Goal: Task Accomplishment & Management: Manage account settings

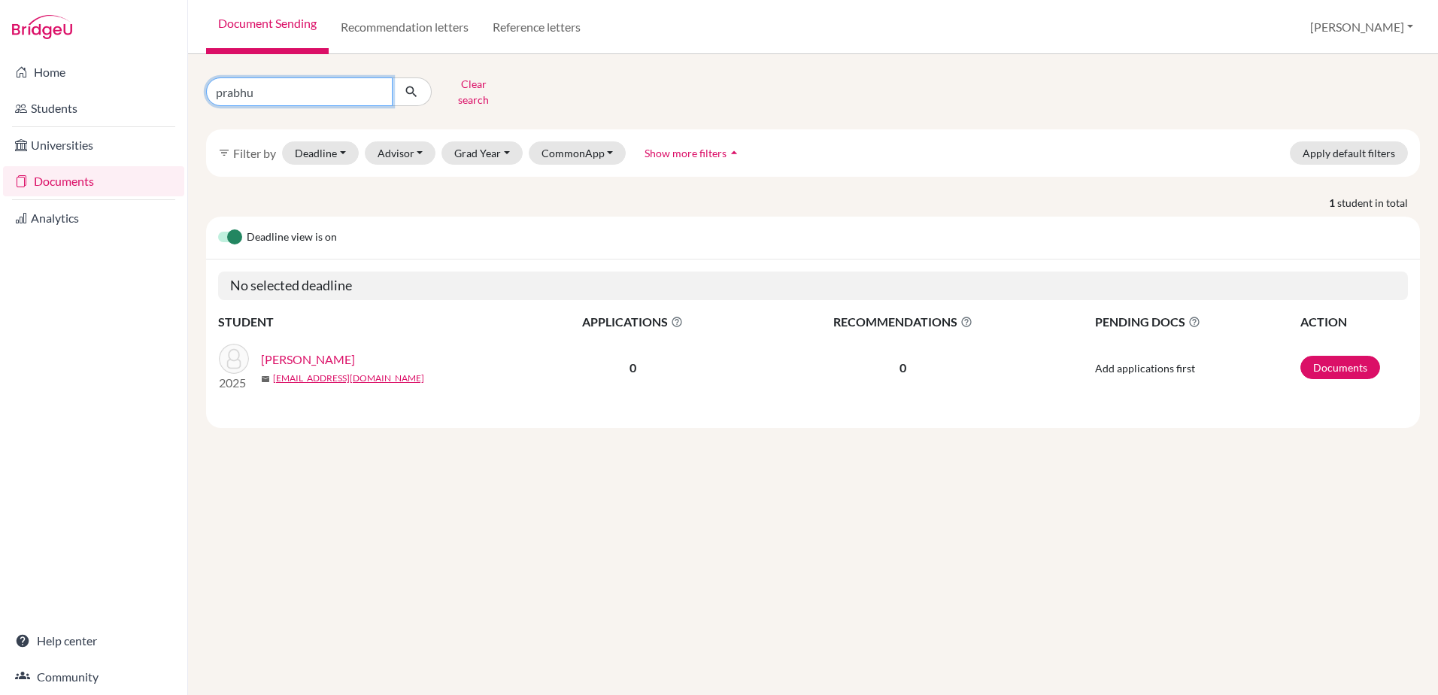
drag, startPoint x: 267, startPoint y: 88, endPoint x: 220, endPoint y: 88, distance: 46.6
click at [220, 88] on input "prabhu" at bounding box center [299, 91] width 187 height 29
type input "p"
type input "busra"
click button "submit" at bounding box center [412, 91] width 40 height 29
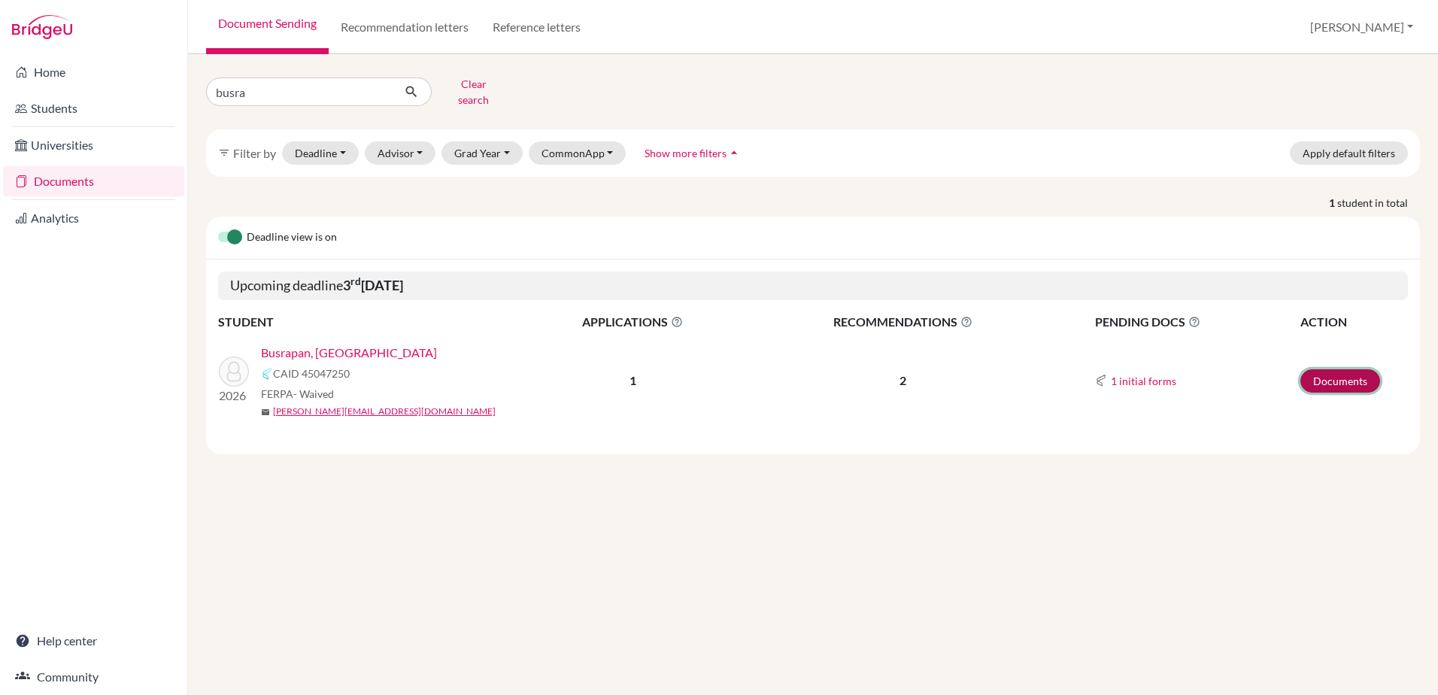
click at [1351, 372] on link "Documents" at bounding box center [1340, 380] width 80 height 23
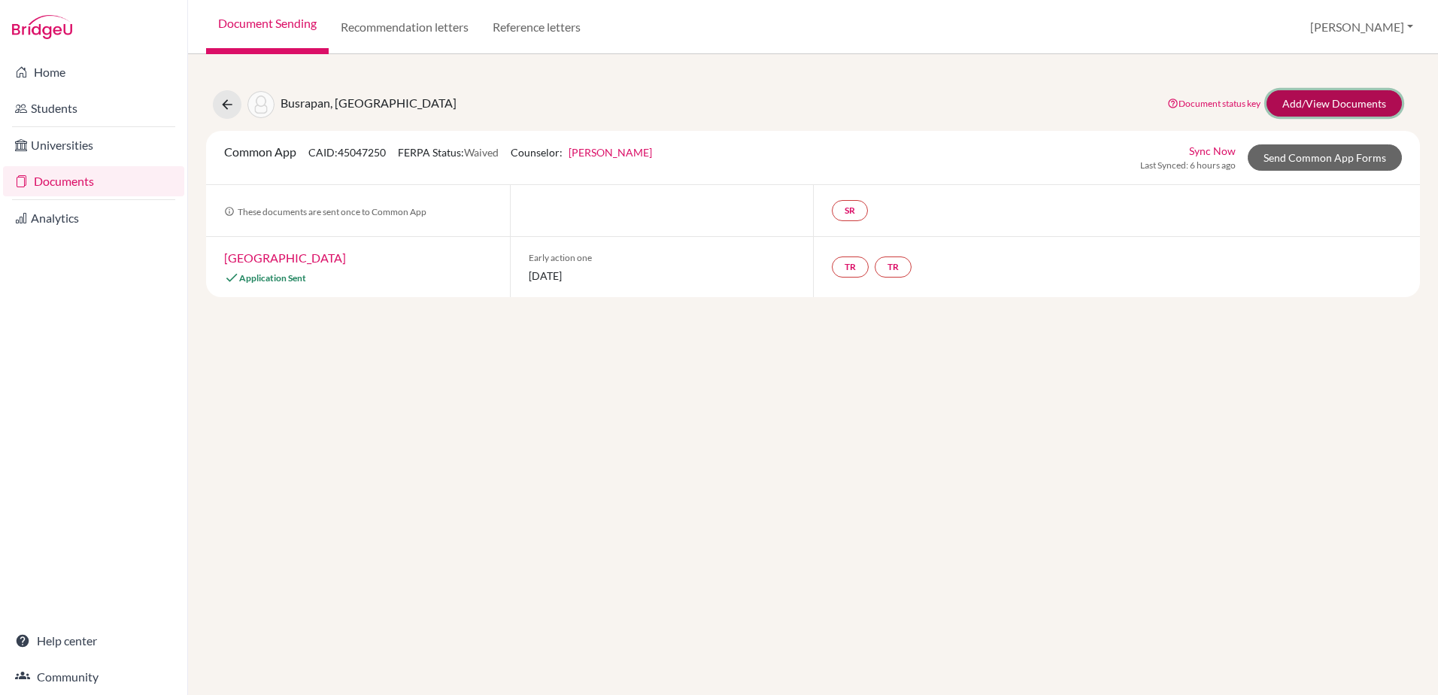
click at [1330, 100] on link "Add/View Documents" at bounding box center [1334, 103] width 135 height 26
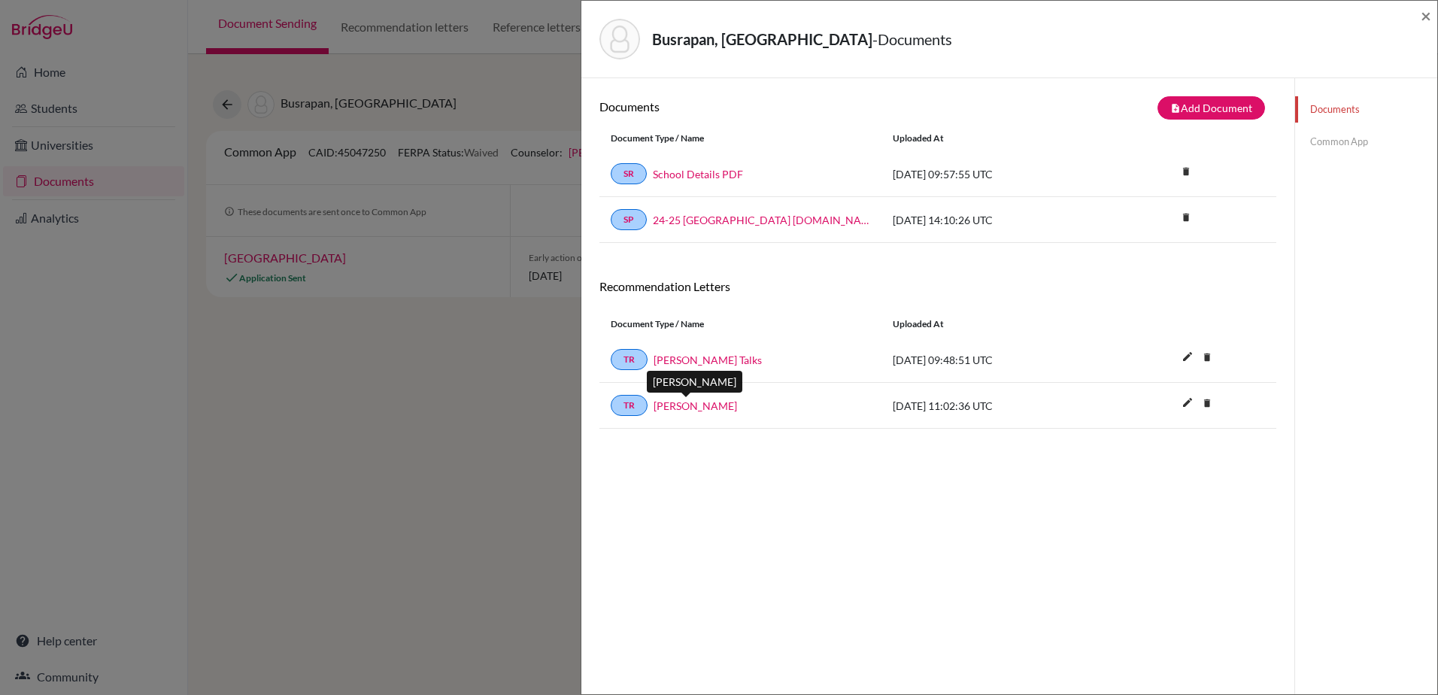
click at [706, 409] on link "Andrew Reeve" at bounding box center [695, 406] width 83 height 16
click at [1424, 15] on span "×" at bounding box center [1426, 16] width 11 height 22
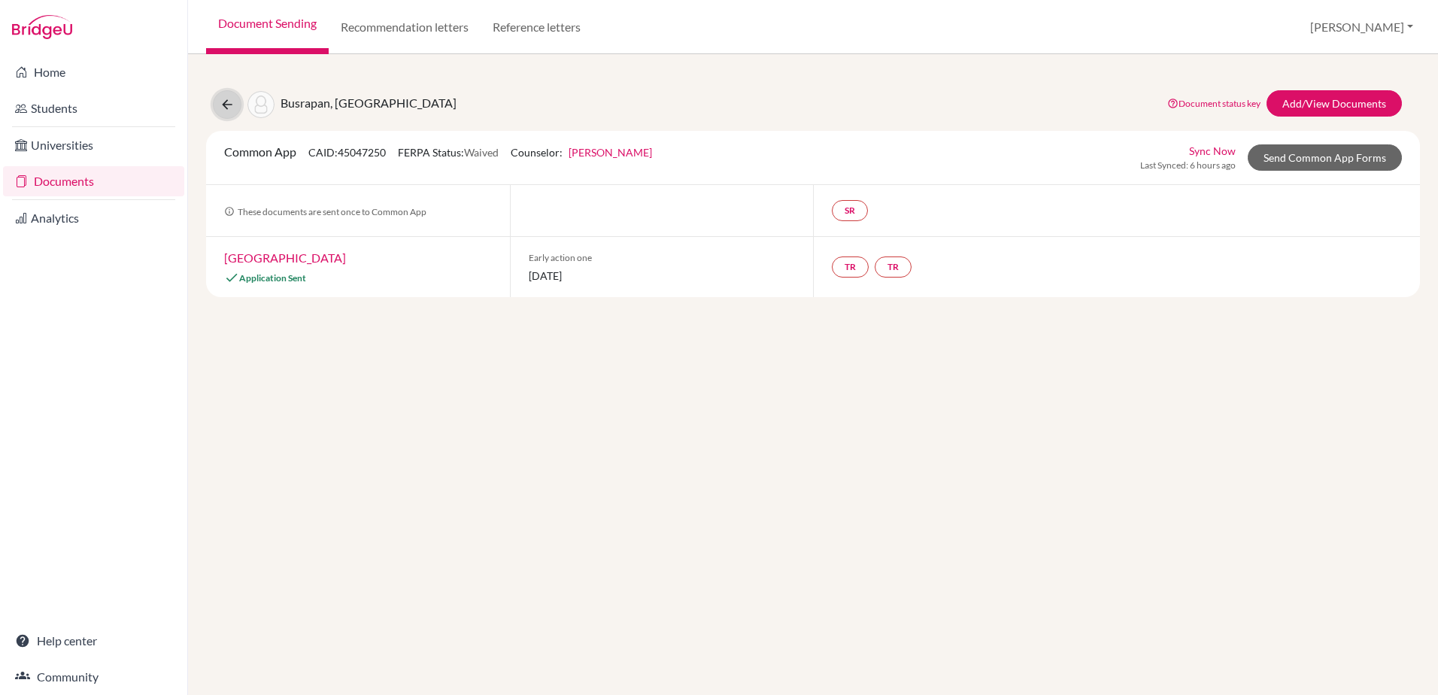
click at [226, 105] on icon at bounding box center [227, 104] width 15 height 15
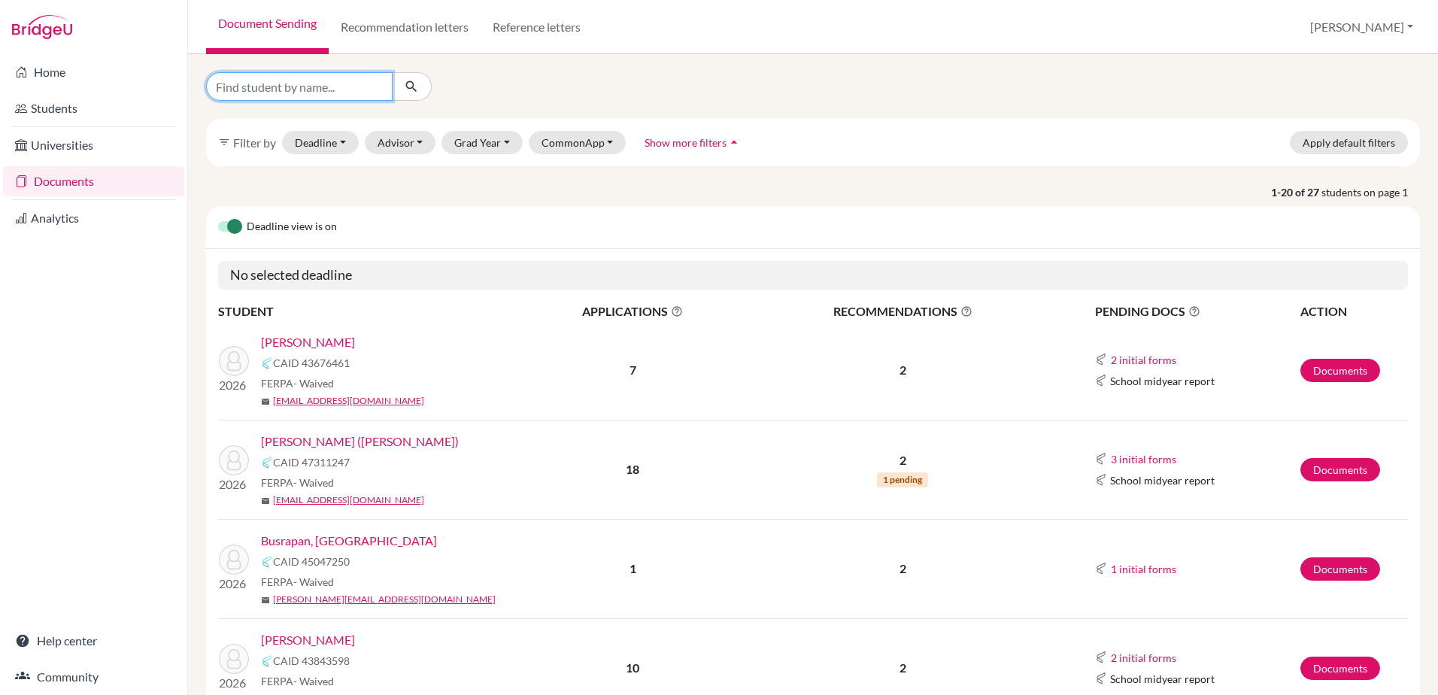
click at [287, 97] on input "Find student by name..." at bounding box center [299, 86] width 187 height 29
type input "wong"
click button "submit" at bounding box center [412, 86] width 40 height 29
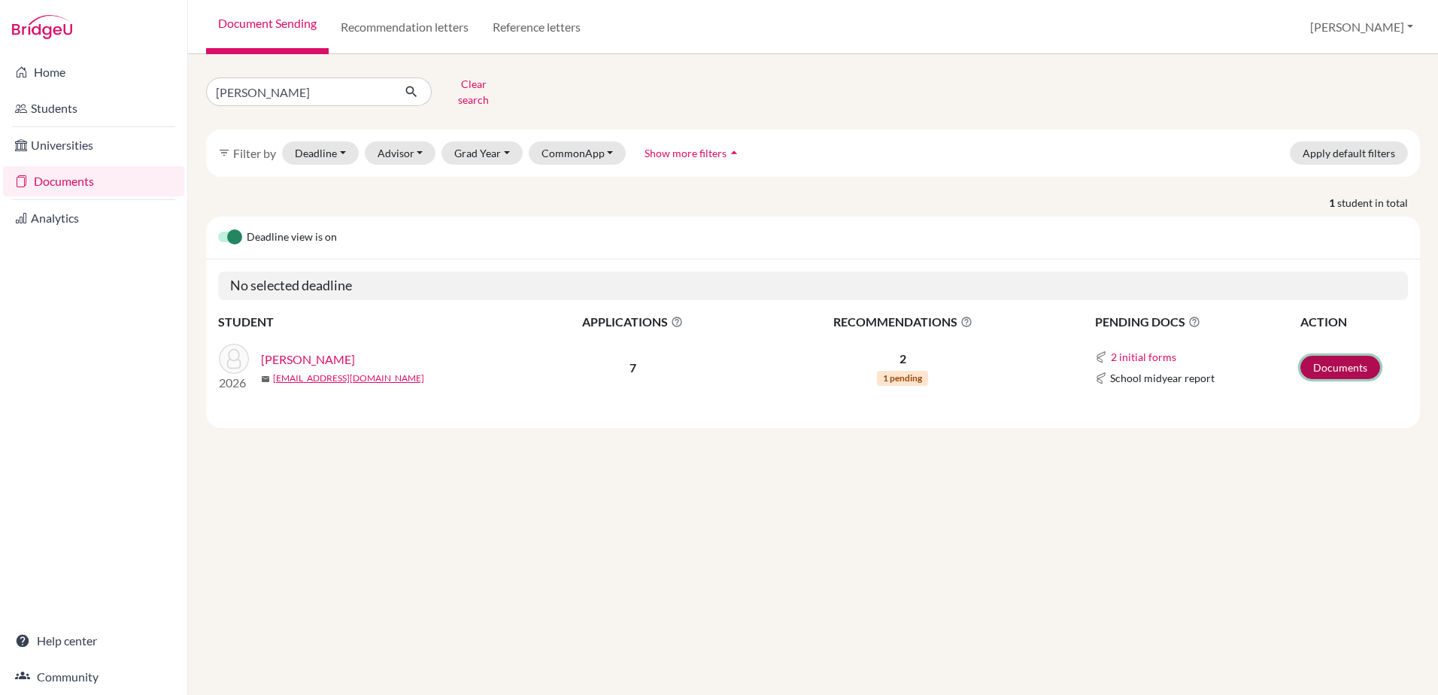
click at [1325, 356] on link "Documents" at bounding box center [1340, 367] width 80 height 23
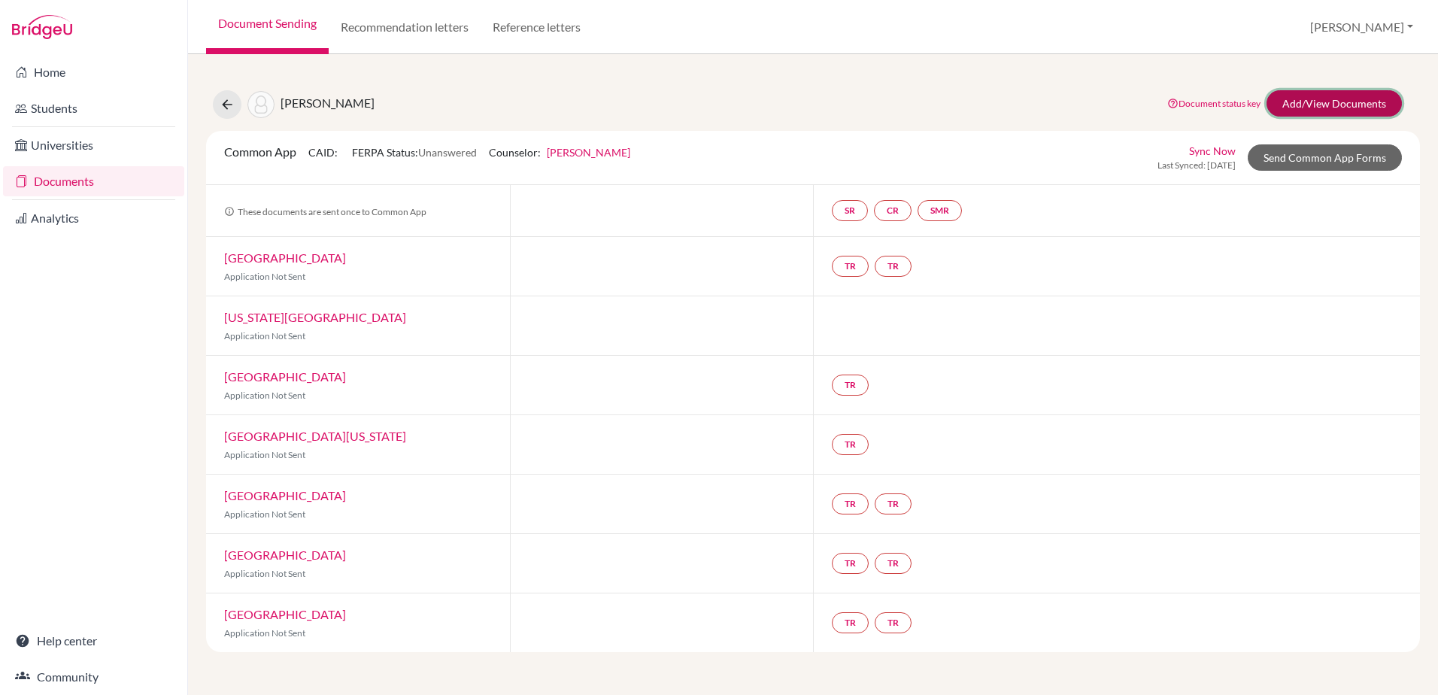
click at [1307, 111] on link "Add/View Documents" at bounding box center [1334, 103] width 135 height 26
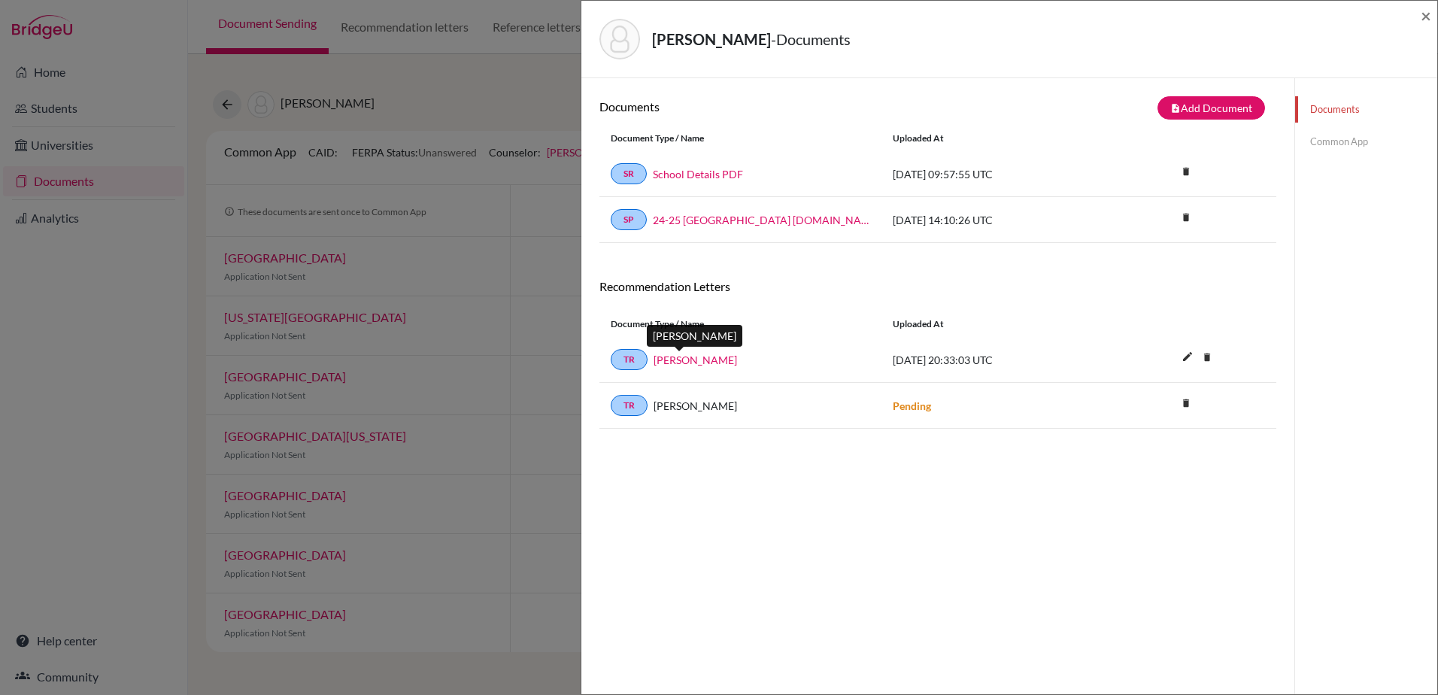
click at [687, 360] on link "Paul Davies" at bounding box center [695, 360] width 83 height 16
click at [1431, 15] on div "Wong, Matthew - Documents ×" at bounding box center [1009, 39] width 856 height 77
click at [1428, 15] on span "×" at bounding box center [1426, 16] width 11 height 22
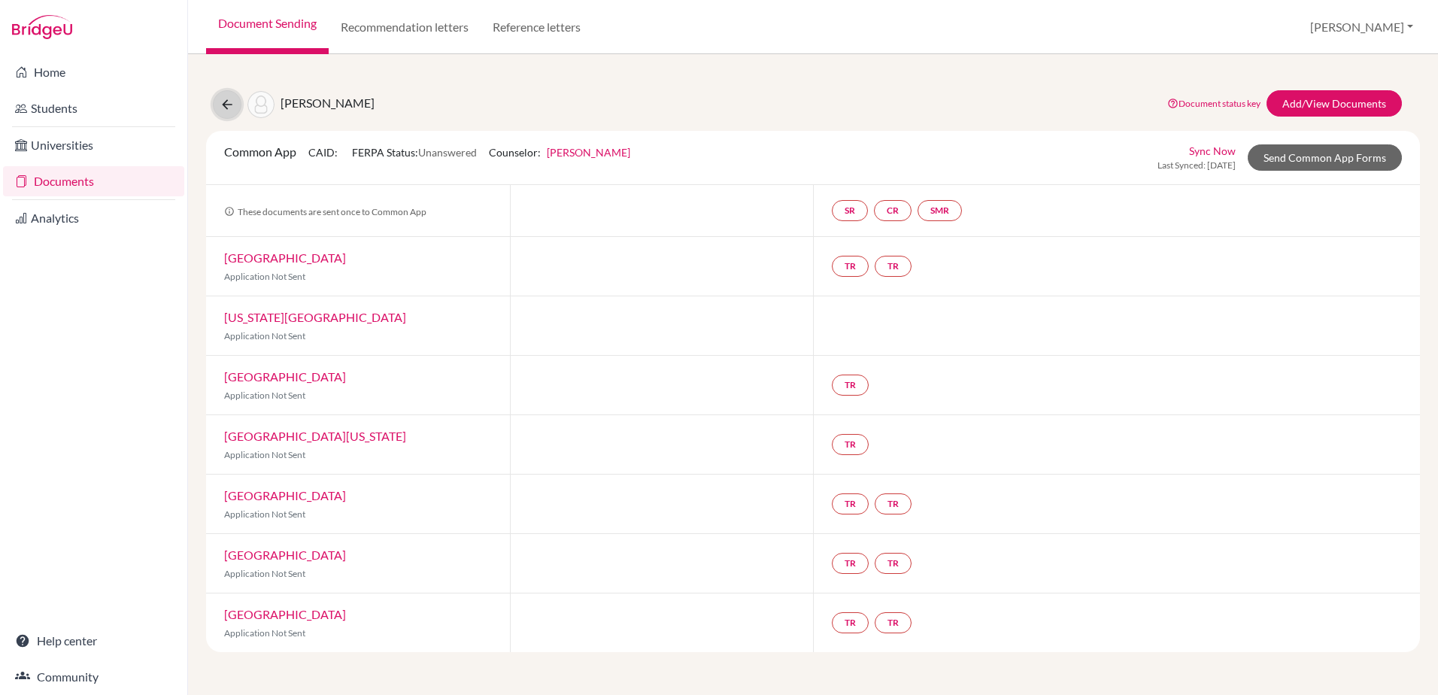
click at [218, 102] on button at bounding box center [227, 104] width 29 height 29
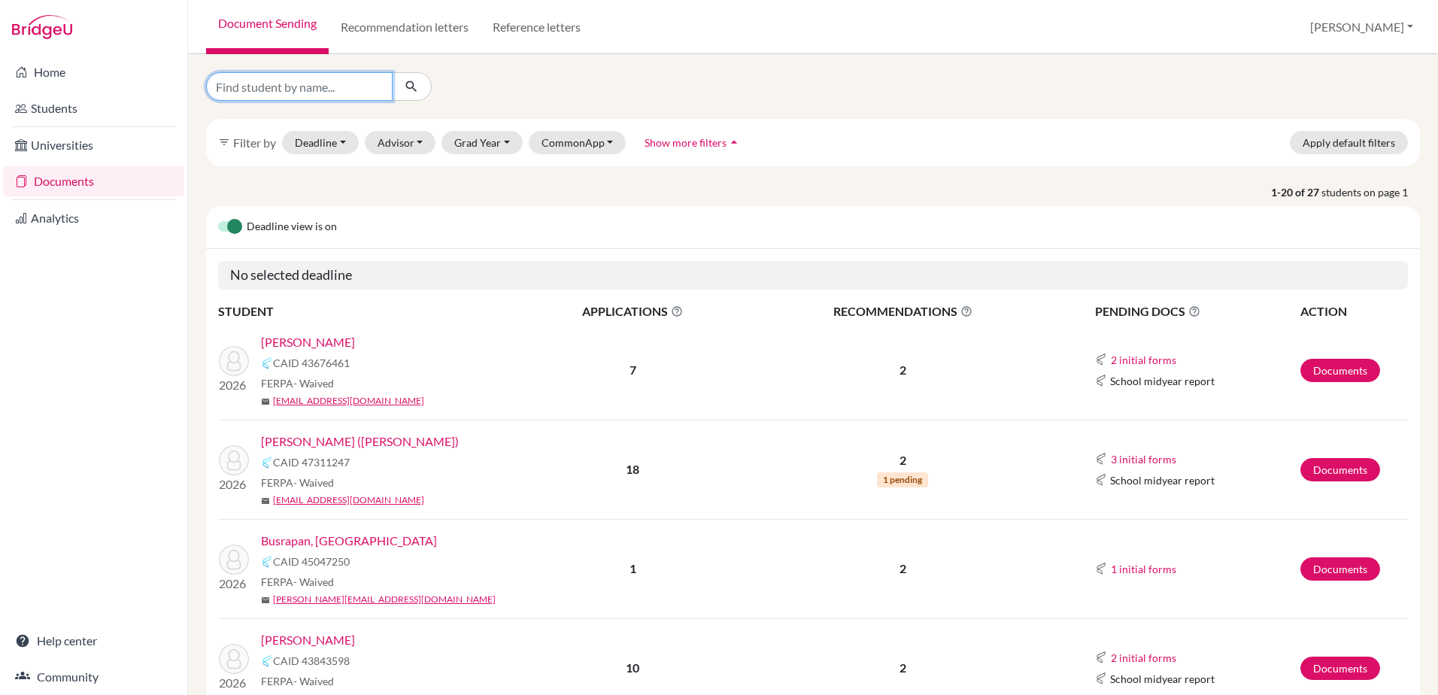
click at [300, 90] on input "Find student by name..." at bounding box center [299, 86] width 187 height 29
type input "yadla"
click button "submit" at bounding box center [412, 86] width 40 height 29
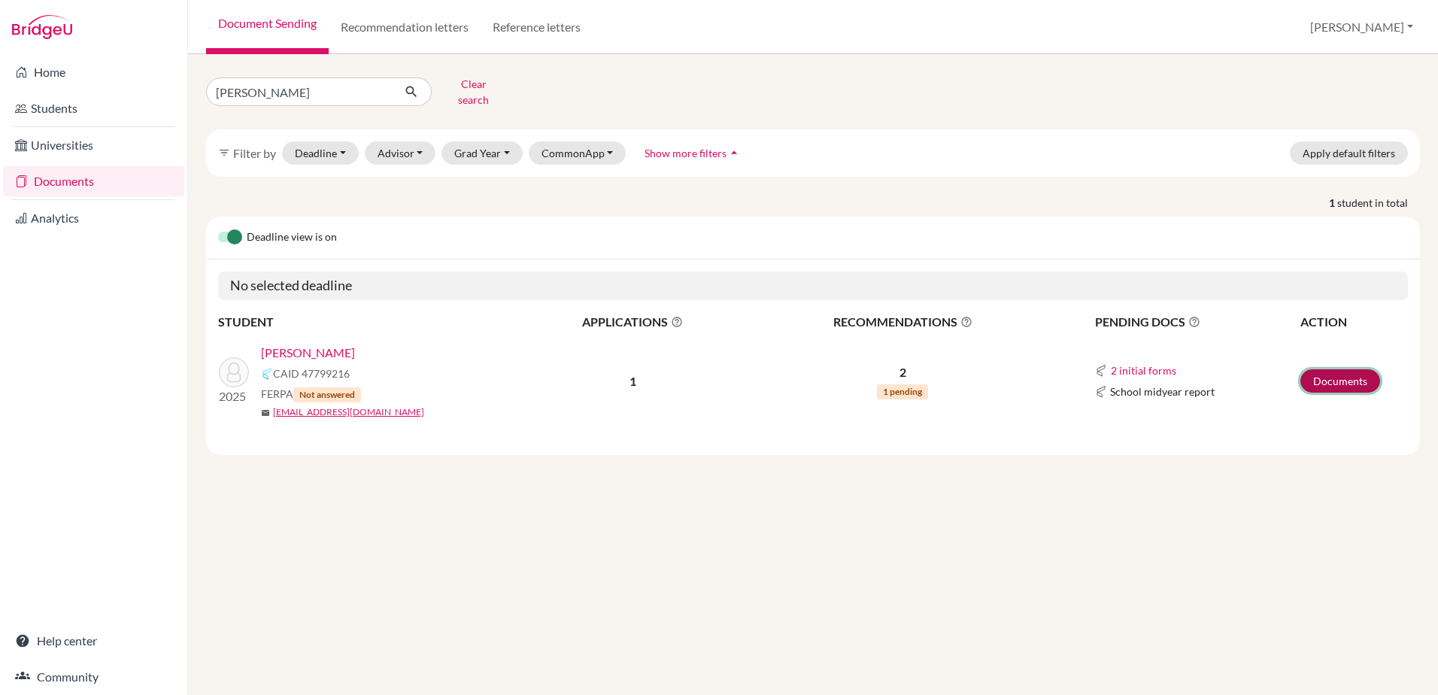
click at [1310, 369] on link "Documents" at bounding box center [1340, 380] width 80 height 23
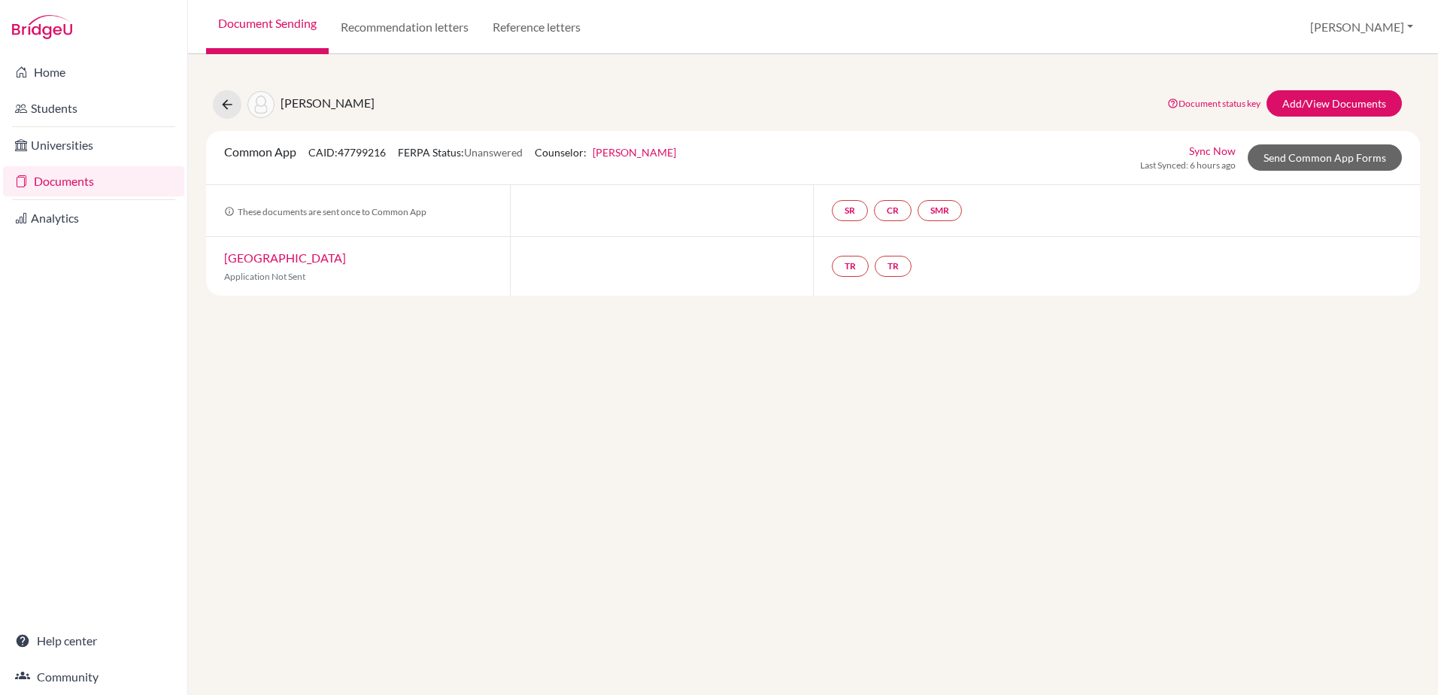
click at [1330, 90] on div "[PERSON_NAME], Ram Document status key TR Requirement. Document not uploaded ye…" at bounding box center [813, 183] width 1214 height 223
click at [1332, 100] on link "Add/View Documents" at bounding box center [1334, 103] width 135 height 26
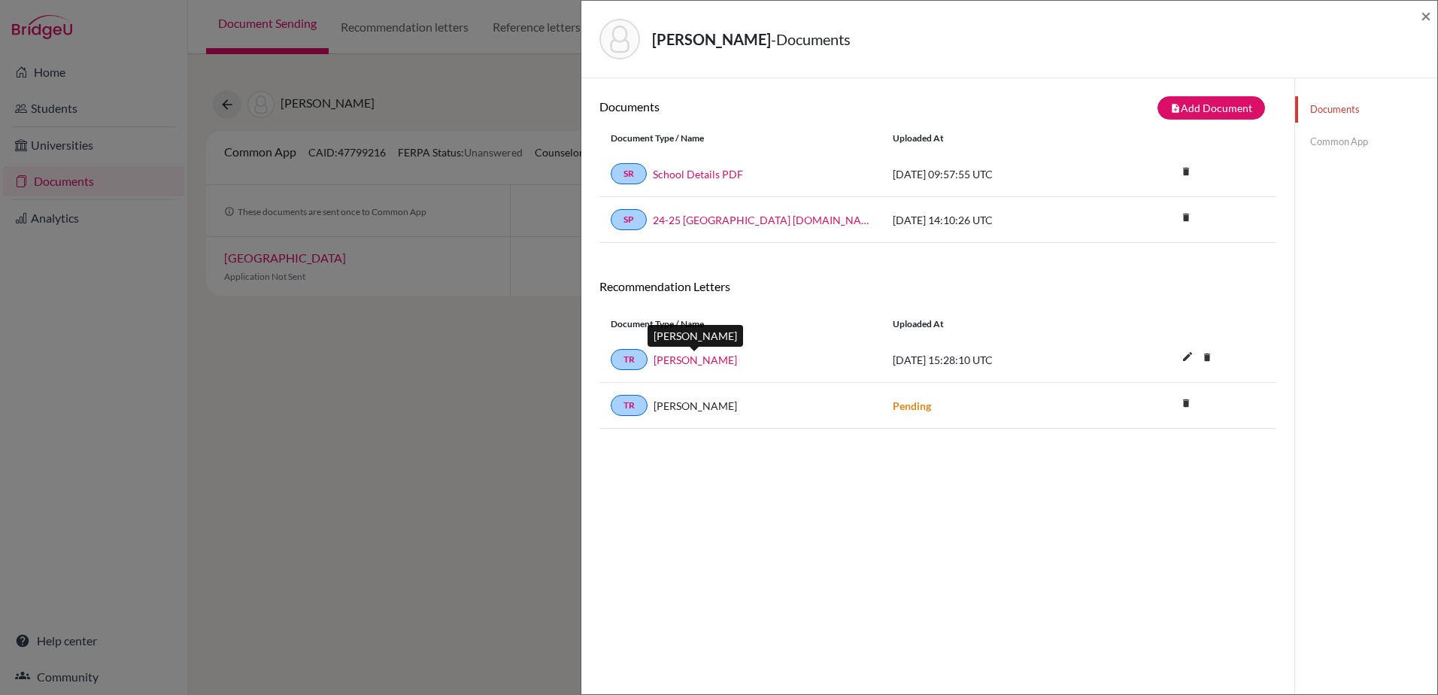
click at [715, 361] on link "[PERSON_NAME]" at bounding box center [695, 360] width 83 height 16
click at [1425, 13] on span "×" at bounding box center [1426, 16] width 11 height 22
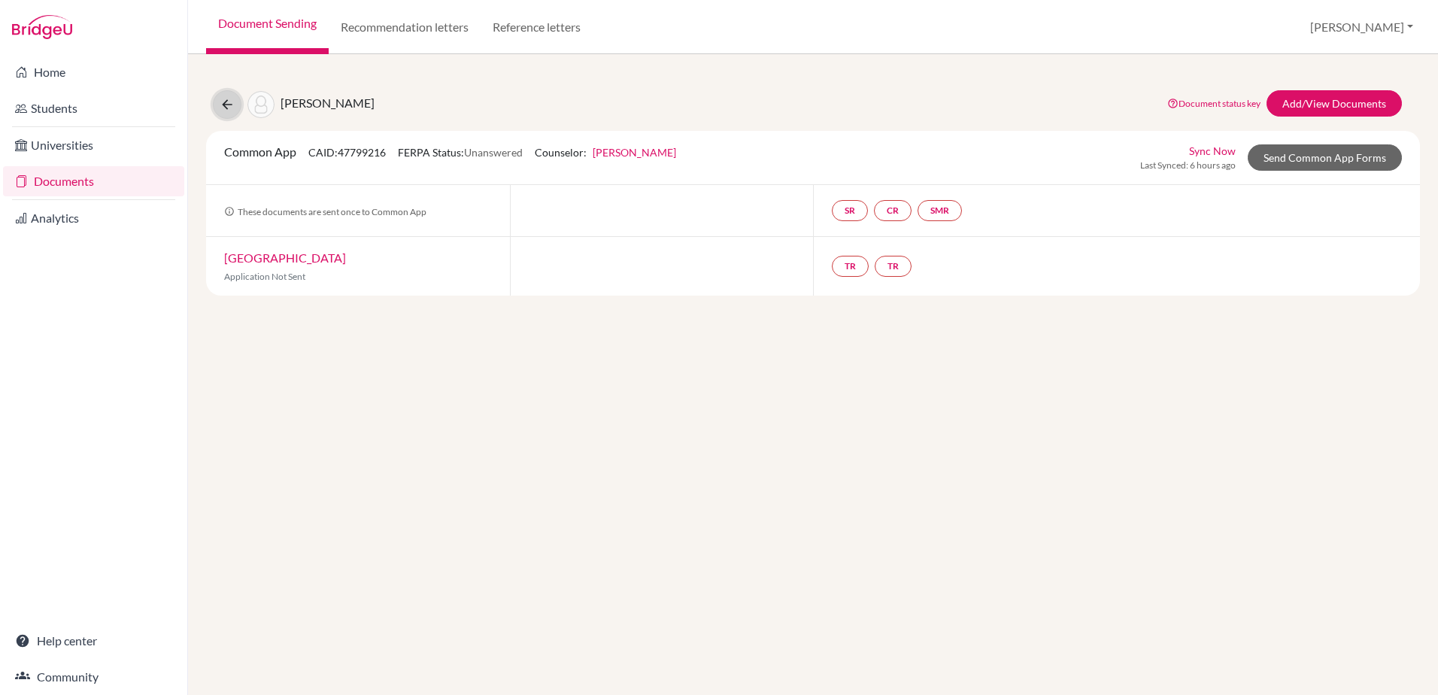
click at [223, 107] on icon at bounding box center [227, 104] width 15 height 15
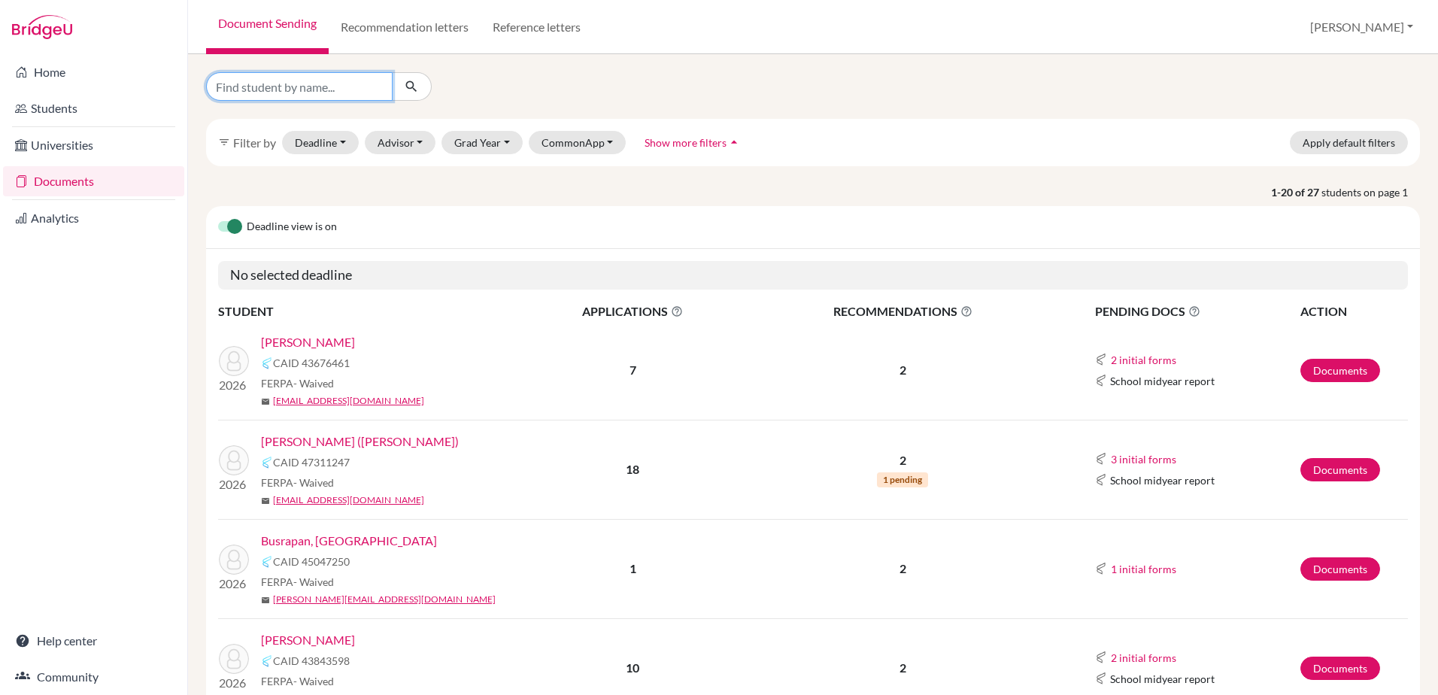
click at [297, 90] on input "Find student by name..." at bounding box center [299, 86] width 187 height 29
type input "[PERSON_NAME]"
click button "submit" at bounding box center [412, 86] width 40 height 29
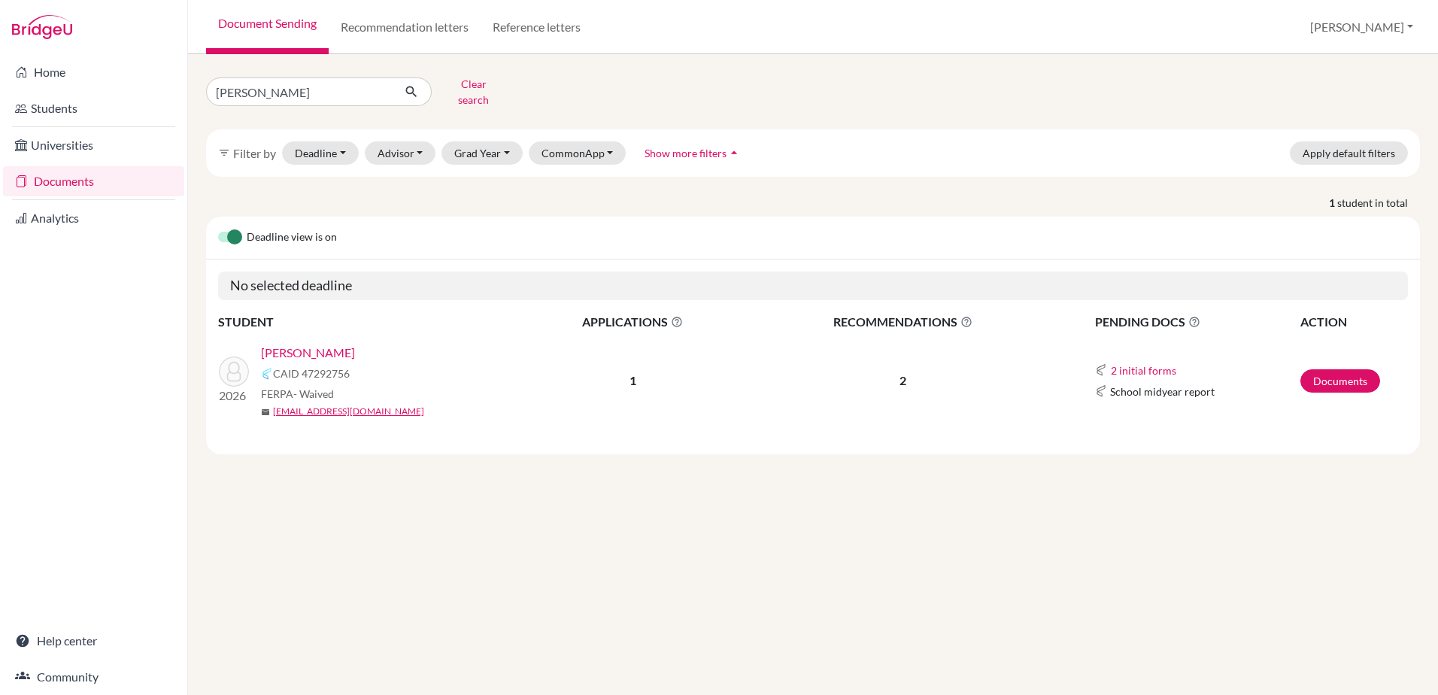
click at [314, 344] on link "[PERSON_NAME]" at bounding box center [308, 353] width 94 height 18
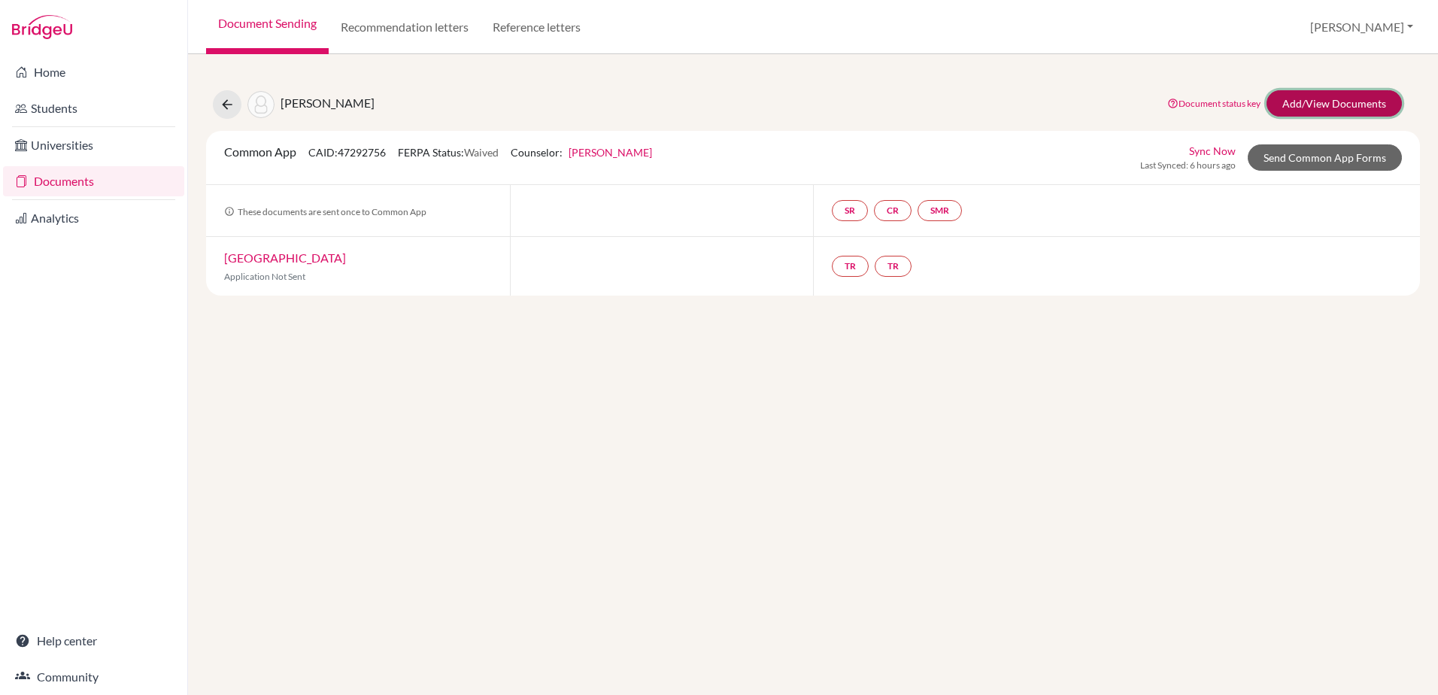
click at [1326, 98] on link "Add/View Documents" at bounding box center [1334, 103] width 135 height 26
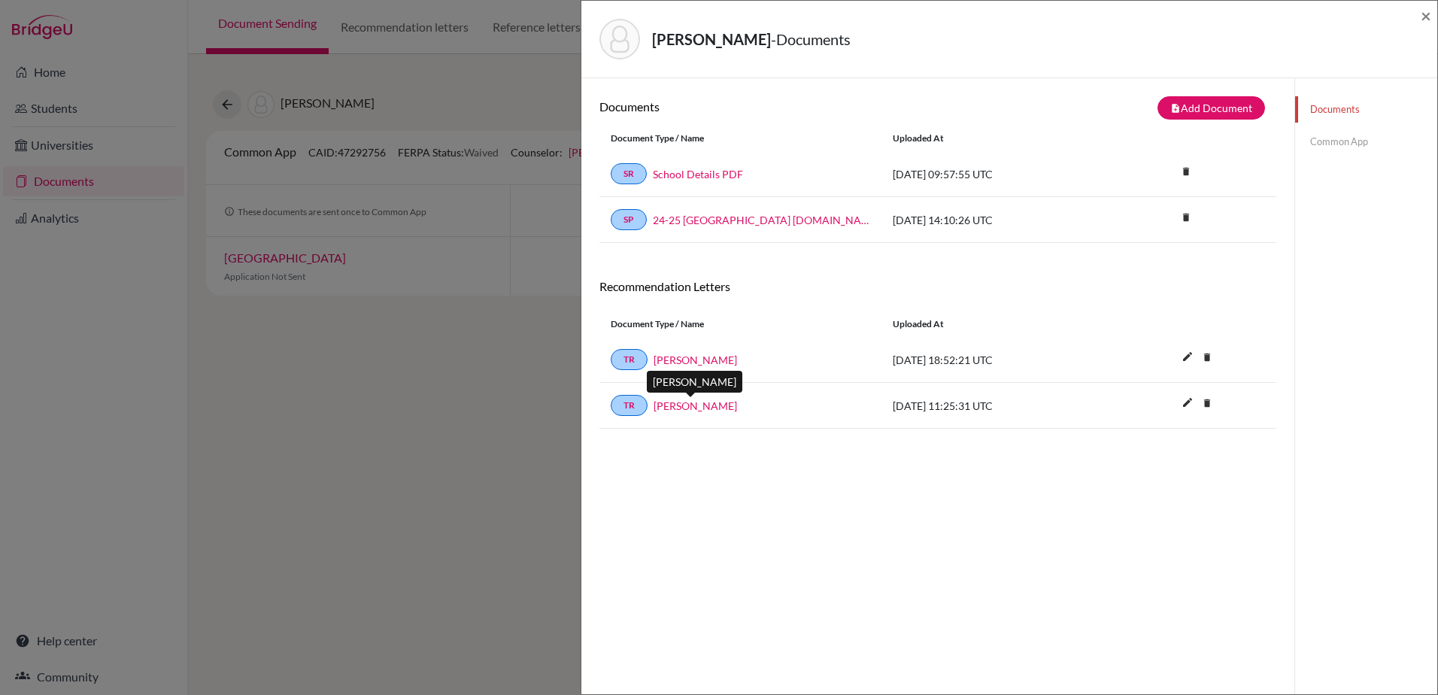
click at [691, 407] on link "[PERSON_NAME]" at bounding box center [695, 406] width 83 height 16
click at [1422, 15] on span "×" at bounding box center [1426, 16] width 11 height 22
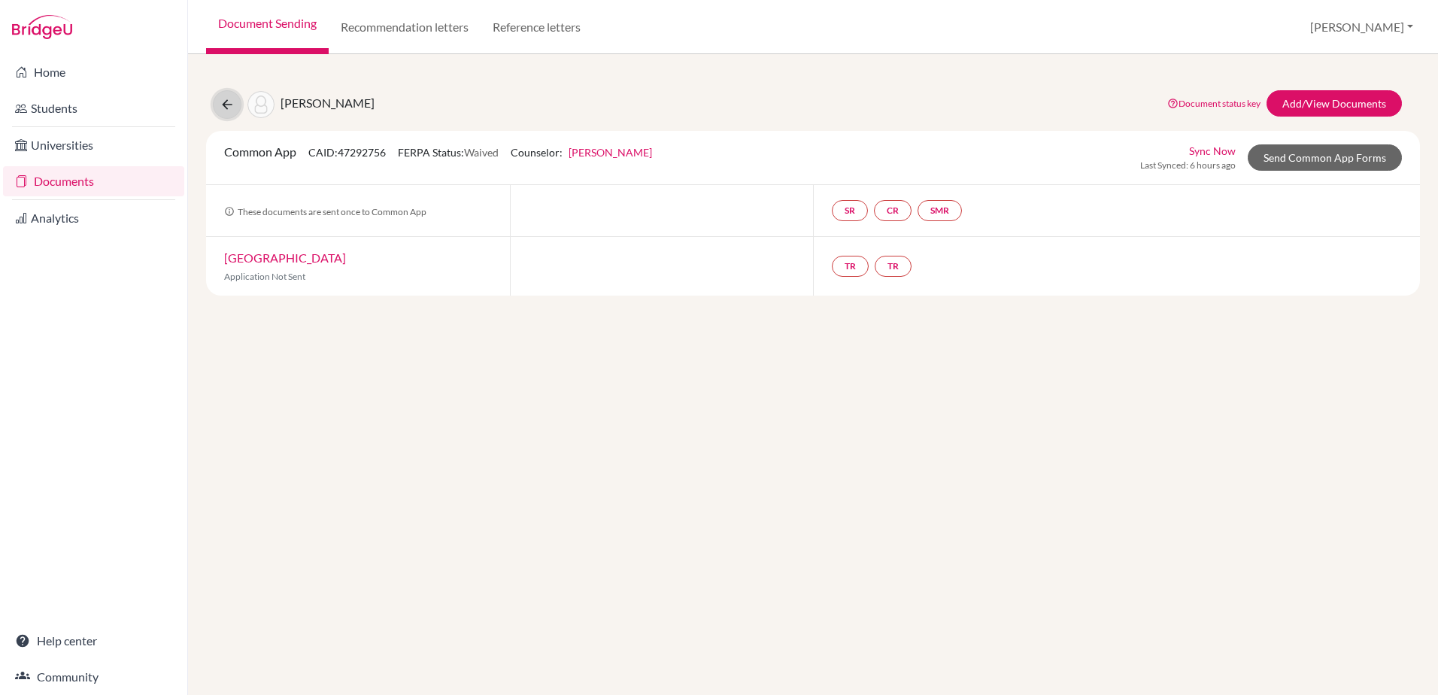
click at [223, 99] on icon at bounding box center [227, 104] width 15 height 15
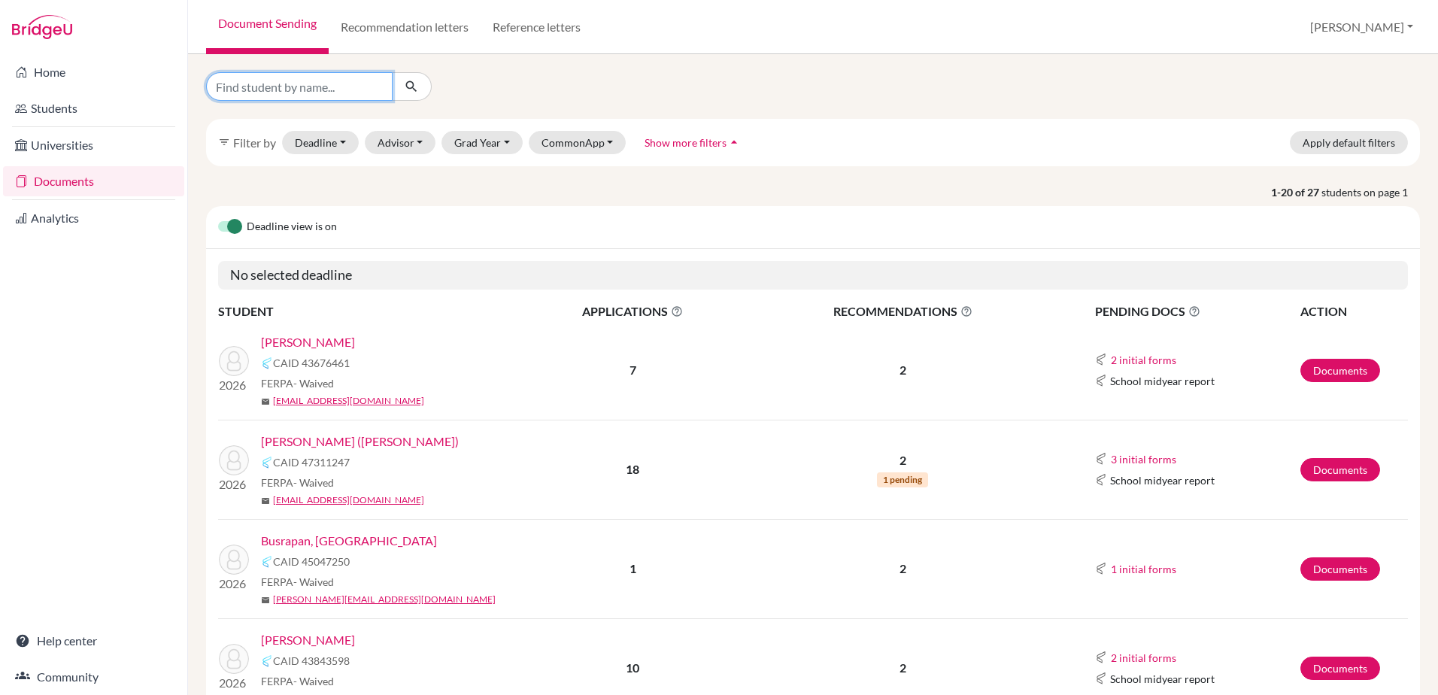
click at [299, 87] on input "Find student by name..." at bounding box center [299, 86] width 187 height 29
type input "hall"
click button "submit" at bounding box center [412, 86] width 40 height 29
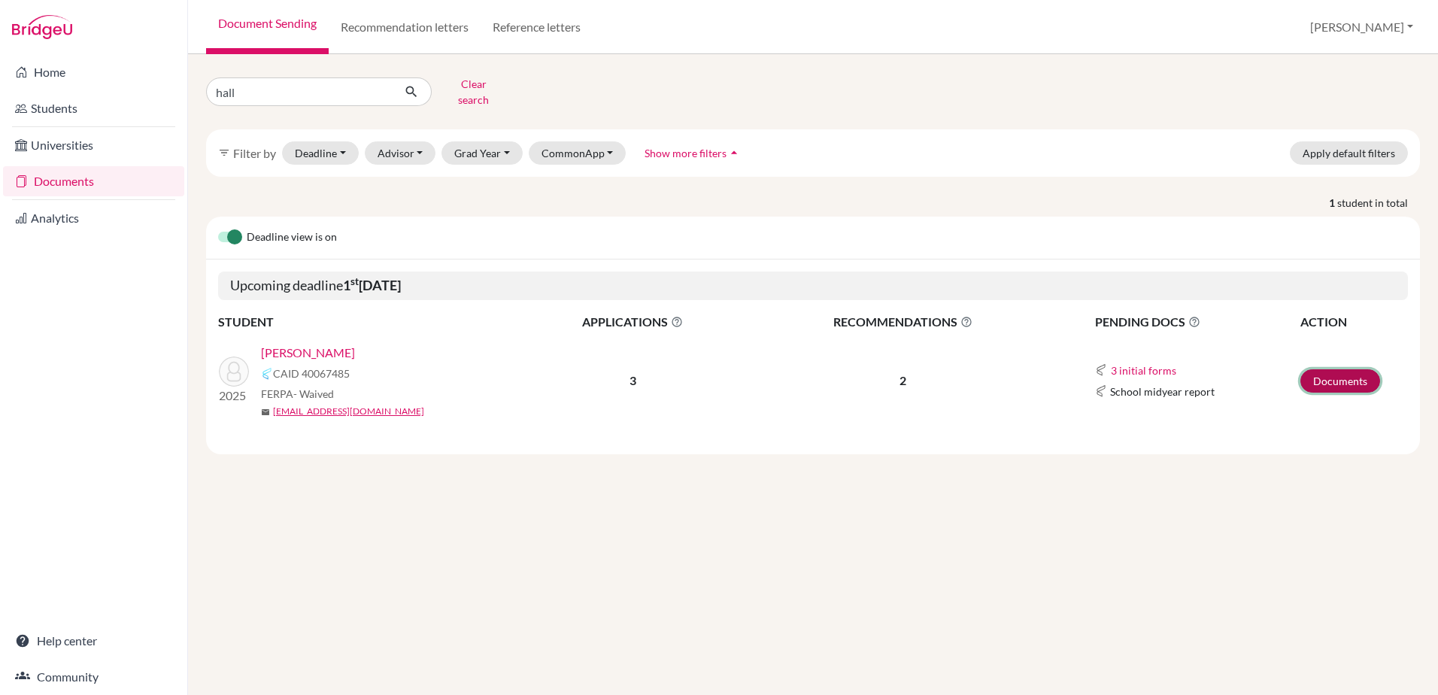
click at [1336, 373] on link "Documents" at bounding box center [1340, 380] width 80 height 23
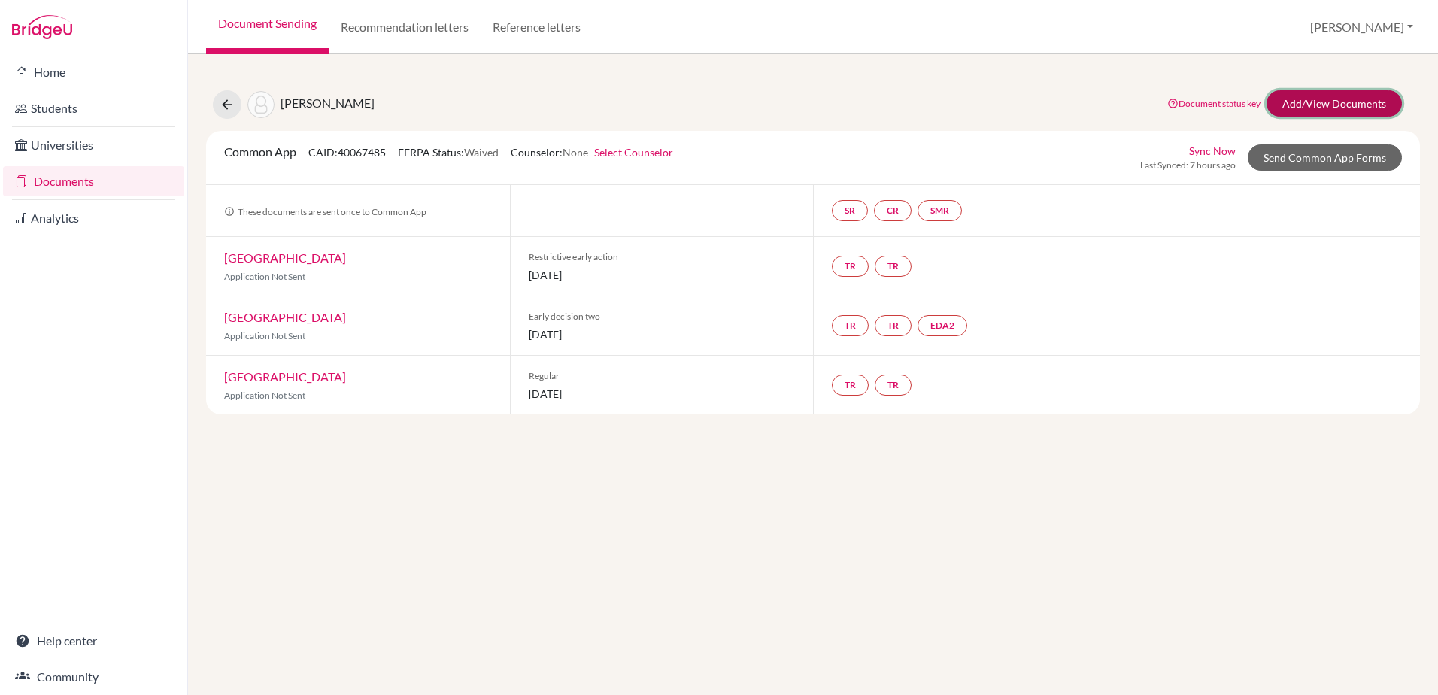
click at [1355, 105] on link "Add/View Documents" at bounding box center [1334, 103] width 135 height 26
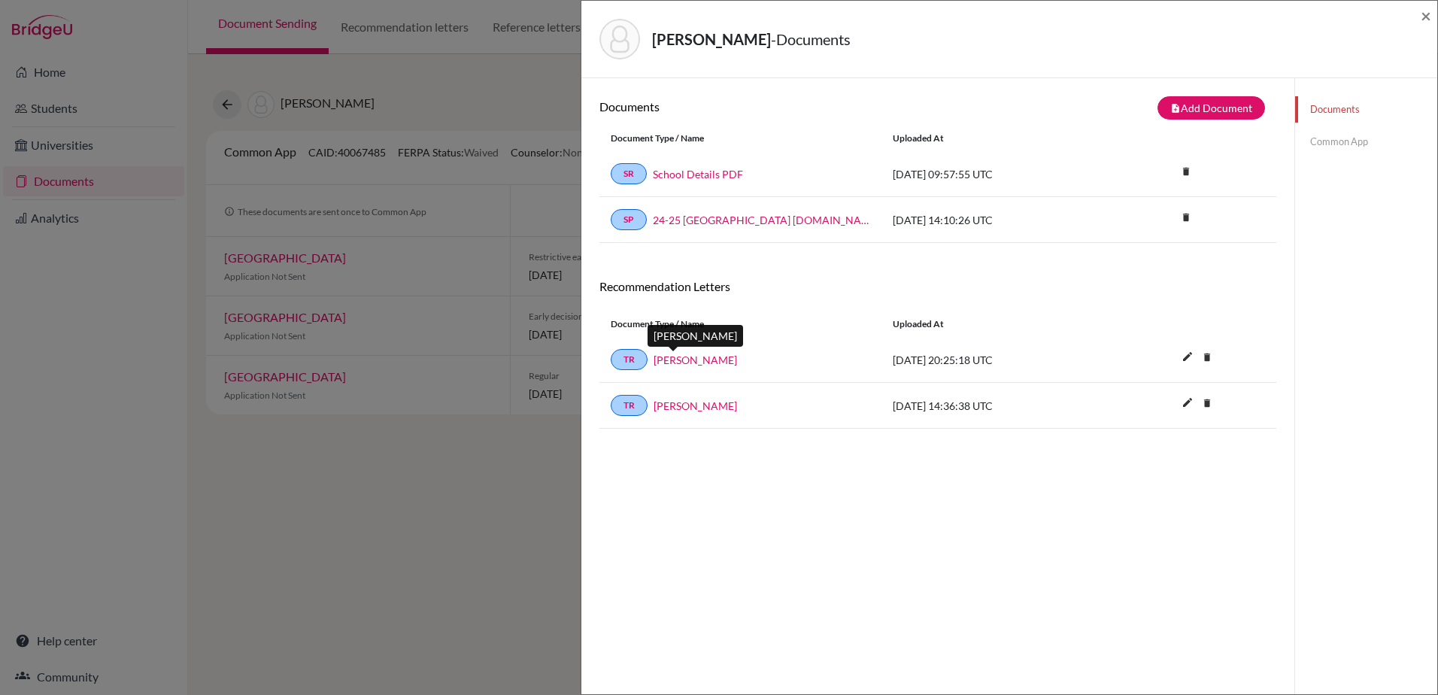
click at [666, 363] on link "[PERSON_NAME]" at bounding box center [695, 360] width 83 height 16
click at [698, 407] on link "[PERSON_NAME]" at bounding box center [695, 406] width 83 height 16
